Goal: Transaction & Acquisition: Purchase product/service

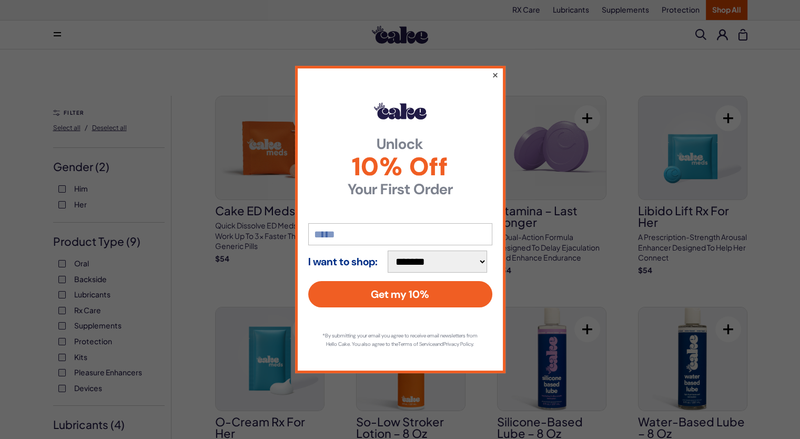
click at [496, 73] on button "×" at bounding box center [494, 74] width 7 height 13
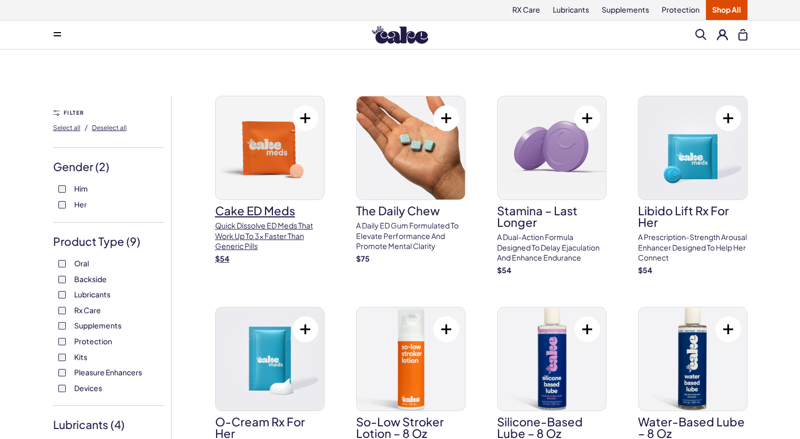
click at [241, 234] on p "Quick dissolve ED Meds that work up to 3x faster than generic pills" at bounding box center [269, 235] width 109 height 31
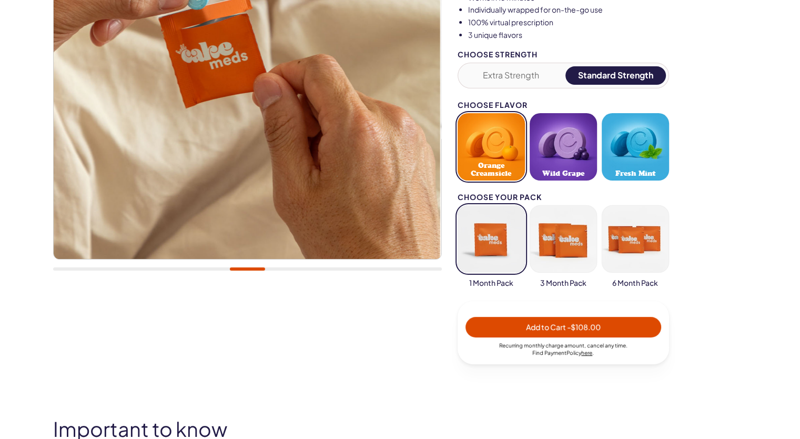
scroll to position [263, 0]
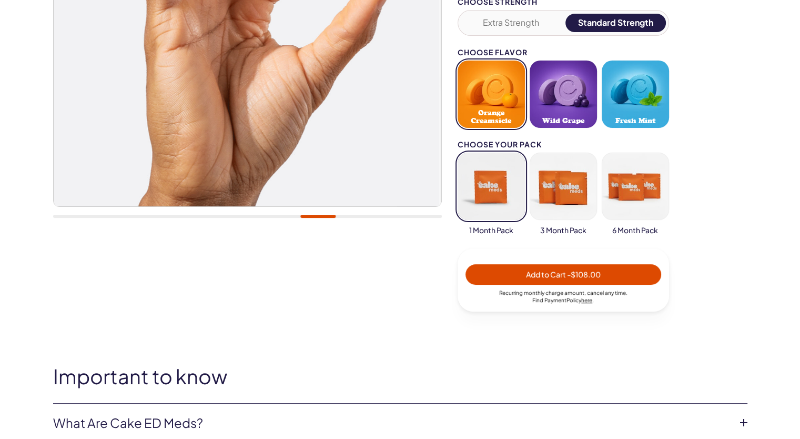
click at [588, 199] on button "button" at bounding box center [563, 186] width 67 height 67
click at [616, 197] on button "button" at bounding box center [635, 186] width 67 height 67
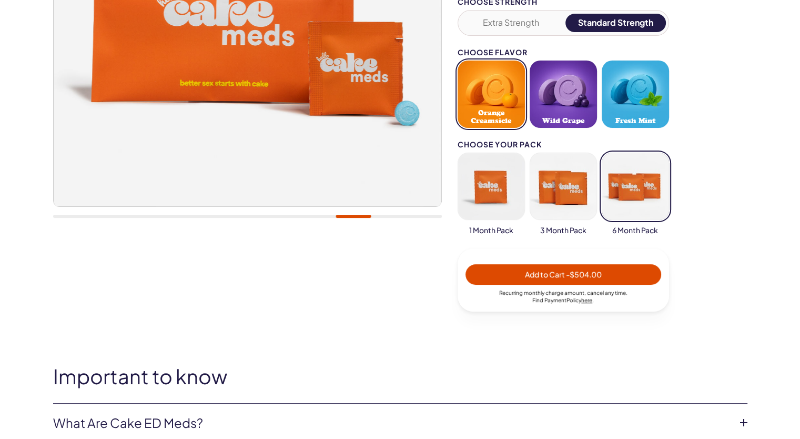
click at [503, 206] on button "button" at bounding box center [491, 186] width 67 height 67
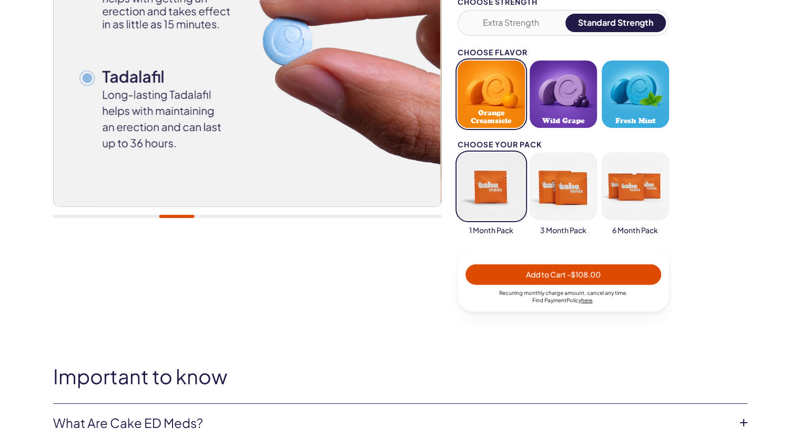
click at [612, 198] on button "button" at bounding box center [635, 186] width 67 height 67
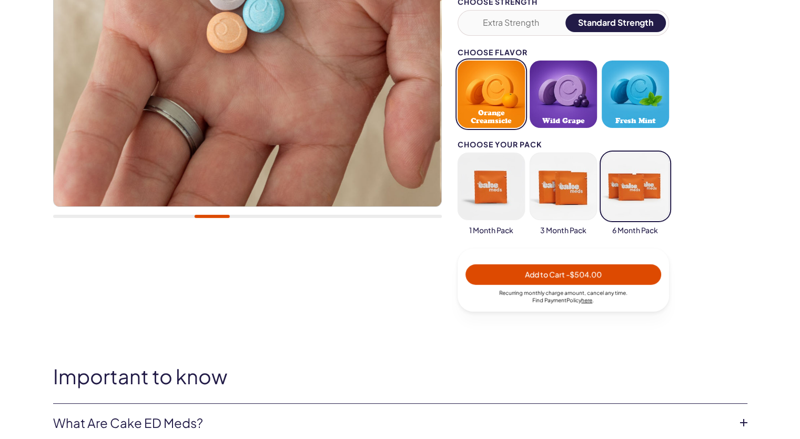
click at [505, 211] on button "button" at bounding box center [491, 186] width 67 height 67
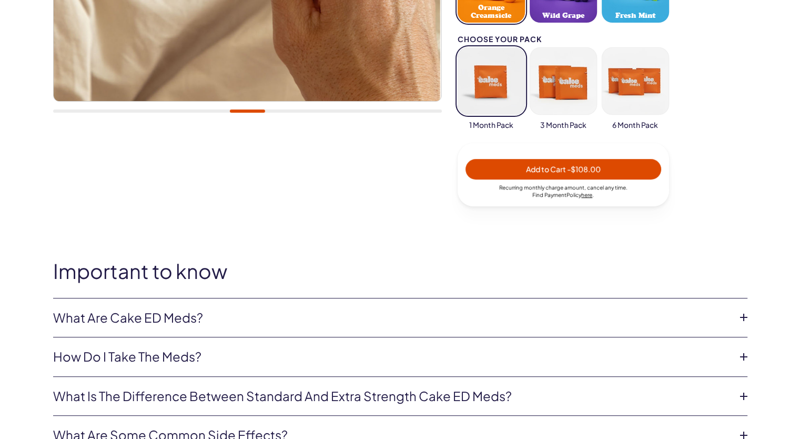
scroll to position [421, 0]
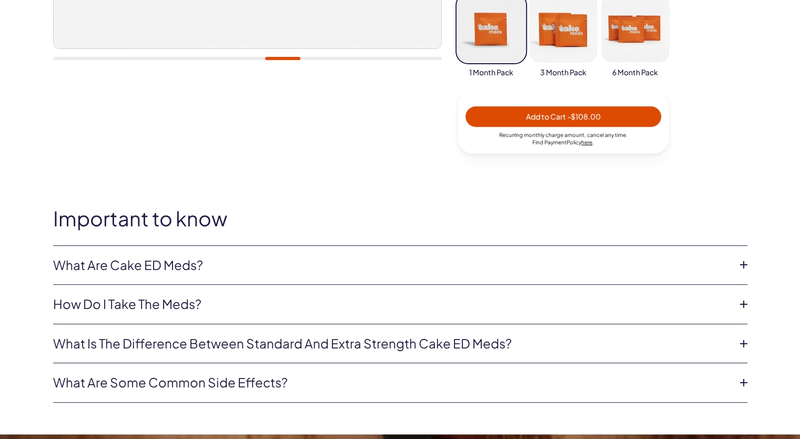
click at [149, 268] on link "What are Cake ED Meds?" at bounding box center [391, 265] width 677 height 18
